Goal: Go to known website: Access a specific website the user already knows

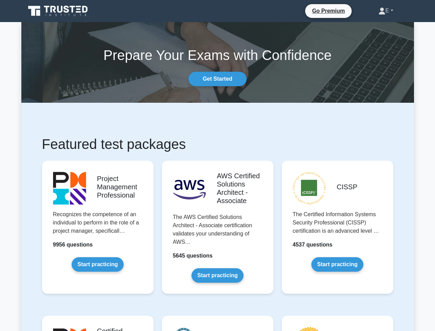
click at [384, 11] on link "E" at bounding box center [386, 11] width 48 height 14
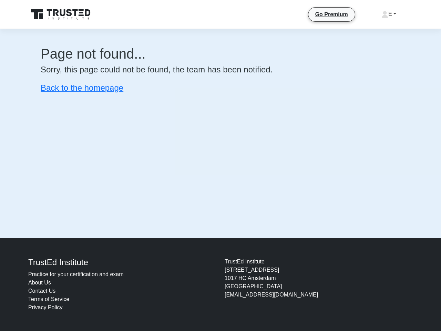
click at [387, 14] on link "E" at bounding box center [389, 14] width 48 height 14
